Goal: Transaction & Acquisition: Purchase product/service

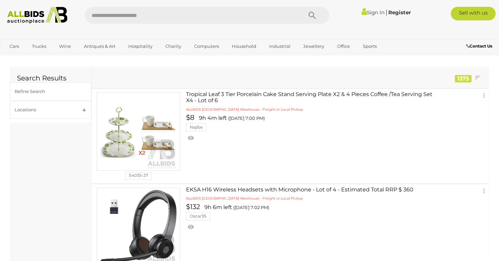
click at [157, 13] on input "text" at bounding box center [190, 15] width 211 height 17
type input "****"
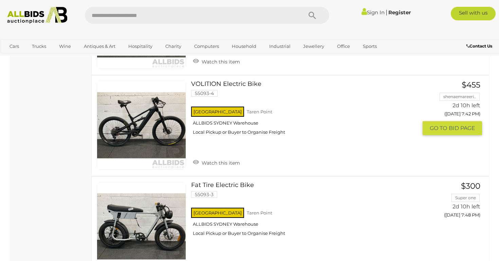
scroll to position [944, 0]
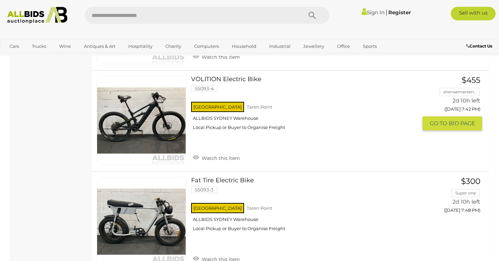
click at [300, 110] on div "[GEOGRAPHIC_DATA] [GEOGRAPHIC_DATA] ALLBIDS [GEOGRAPHIC_DATA] Local Pickup or B…" at bounding box center [304, 118] width 227 height 35
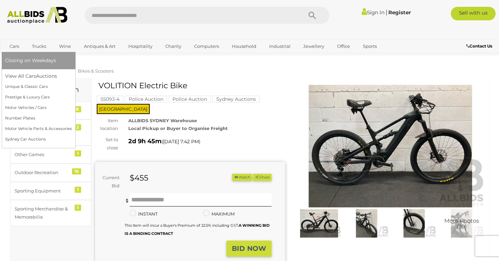
click at [12, 48] on link "Cars" at bounding box center [14, 46] width 18 height 11
click at [17, 74] on link "View All Cars Auctions" at bounding box center [38, 76] width 67 height 11
